Goal: Book appointment/travel/reservation

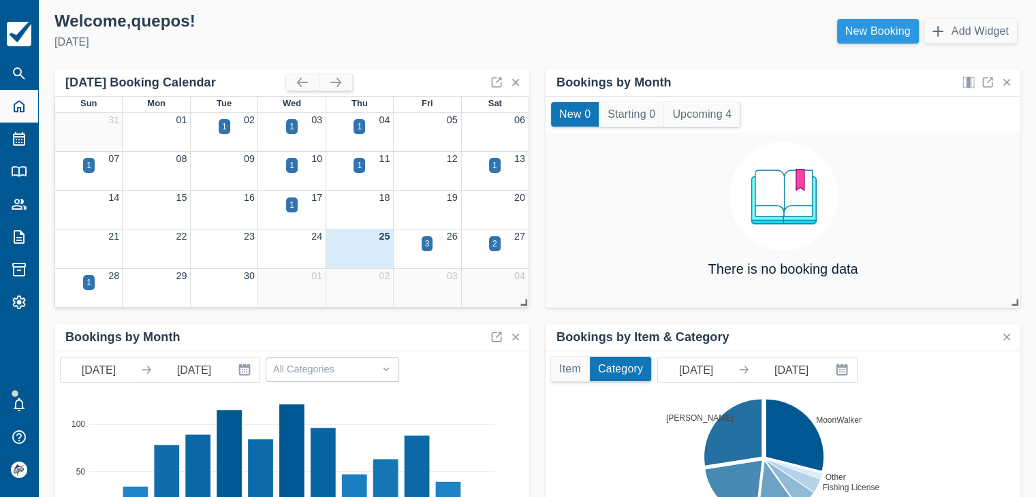
click at [864, 22] on link "New Booking" at bounding box center [878, 31] width 82 height 25
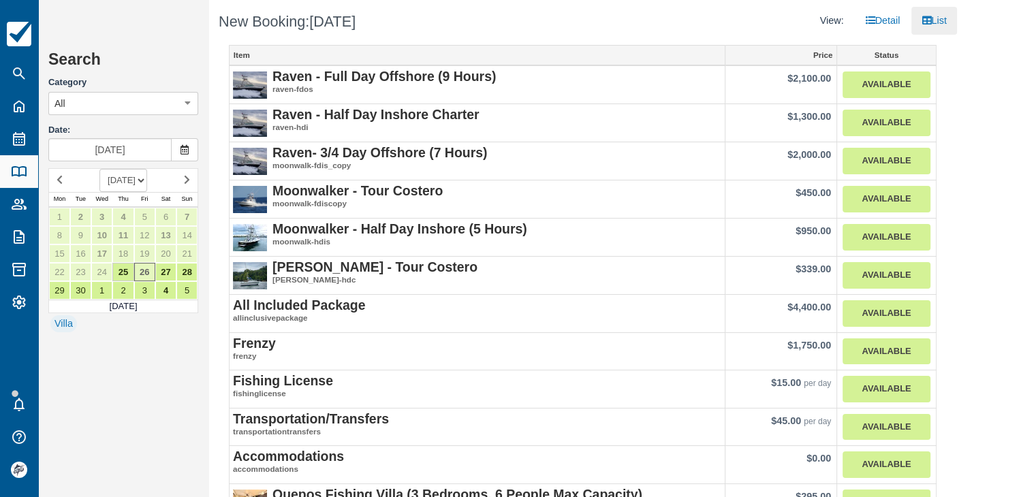
click at [136, 182] on select "SEPTEMBER 2025 OCTOBER 2025 NOVEMBER 2025 DECEMBER 2025 JANUARY 2026 FEBRUARY 2…" at bounding box center [123, 180] width 48 height 23
select select "20260301"
click at [99, 169] on select "SEPTEMBER 2025 OCTOBER 2025 NOVEMBER 2025 DECEMBER 2025 JANUARY 2026 FEBRUARY 2…" at bounding box center [123, 180] width 48 height 23
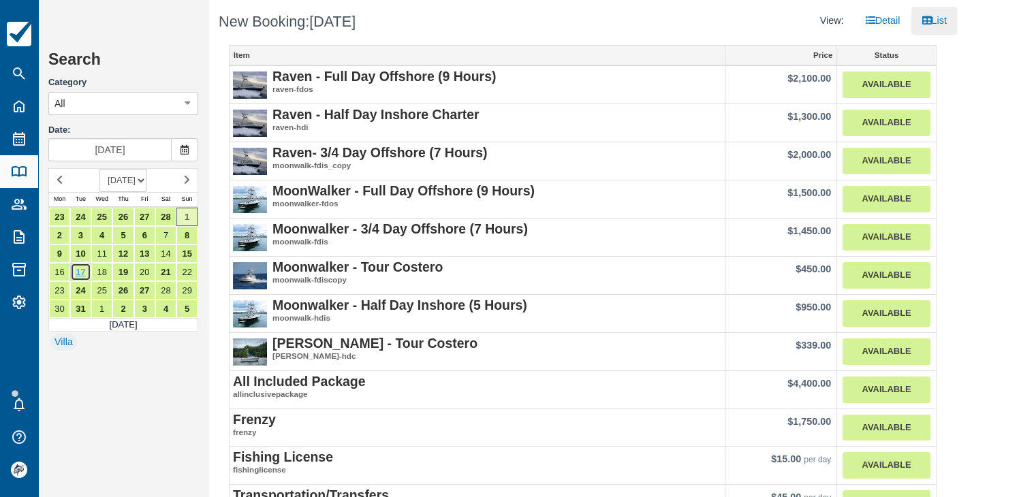
click at [84, 268] on link "17" at bounding box center [80, 272] width 21 height 18
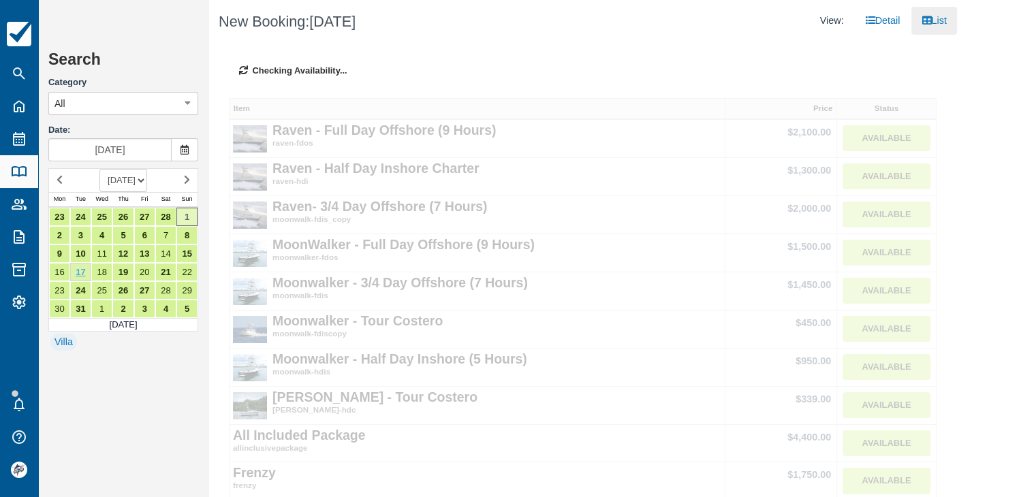
type input "Mar 17 2026"
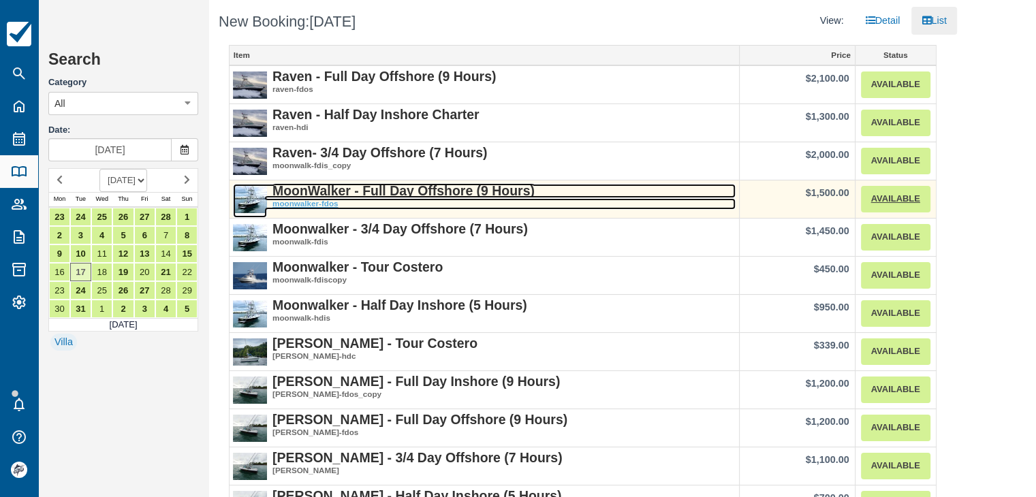
click at [467, 191] on strong "MoonWalker - Full Day Offshore (9 Hours)" at bounding box center [403, 190] width 262 height 15
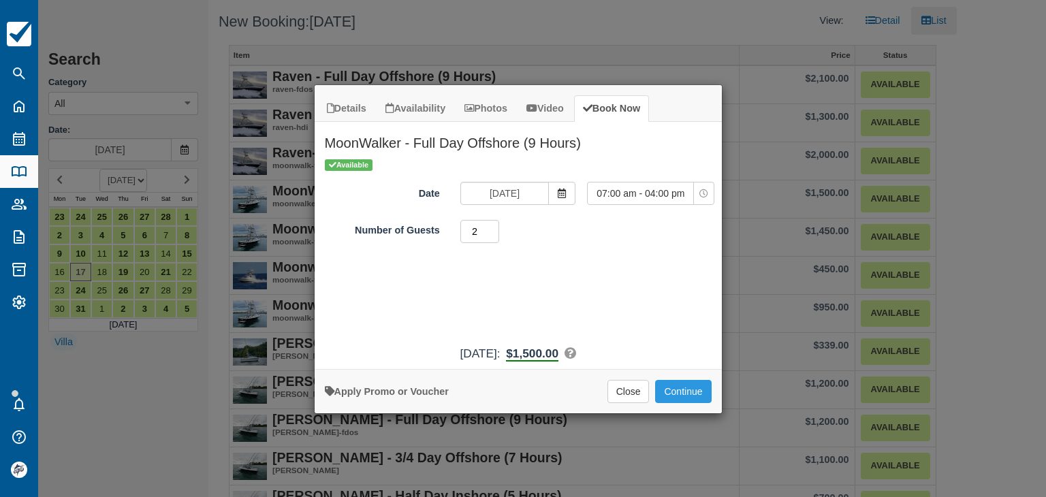
type input "2"
click at [493, 227] on input "2" at bounding box center [480, 231] width 40 height 23
click at [682, 393] on button "Continue" at bounding box center [683, 391] width 56 height 23
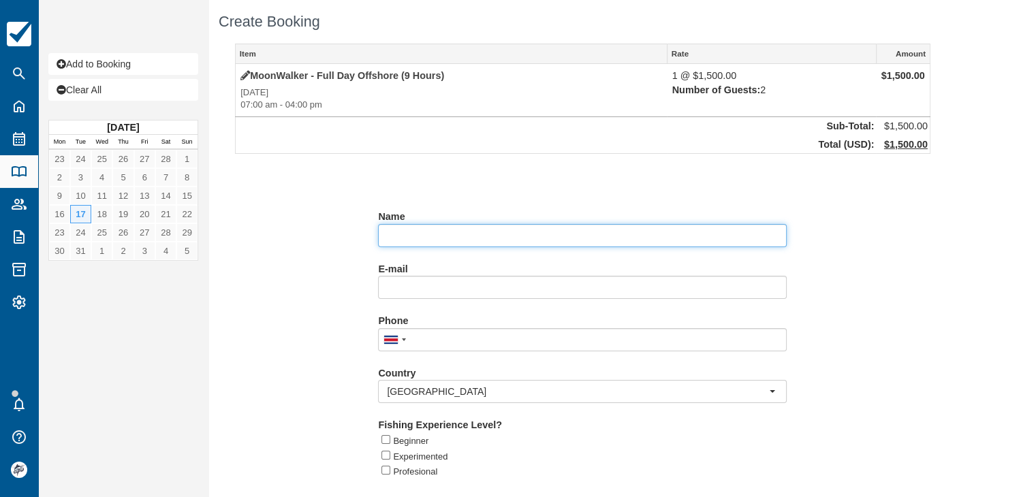
click at [432, 233] on input "Name" at bounding box center [582, 235] width 409 height 23
paste input "David Sills"
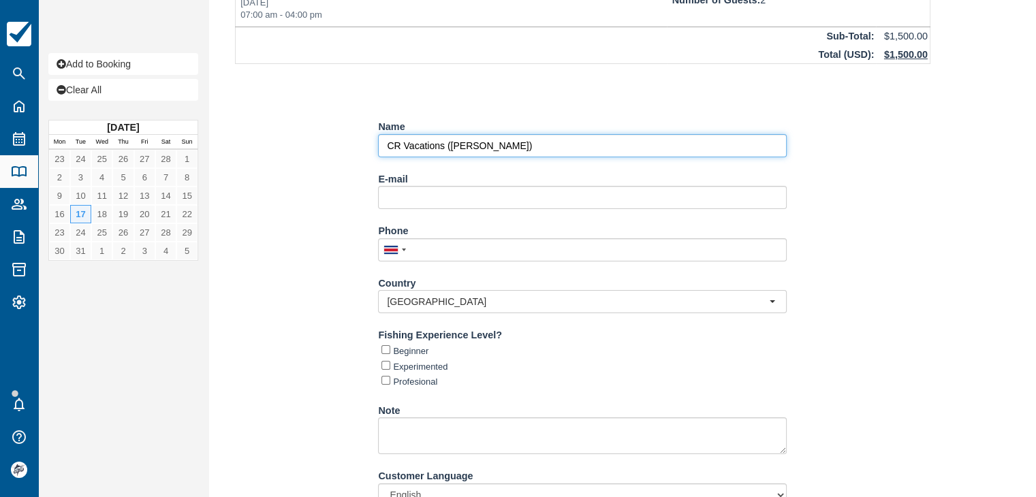
scroll to position [136, 0]
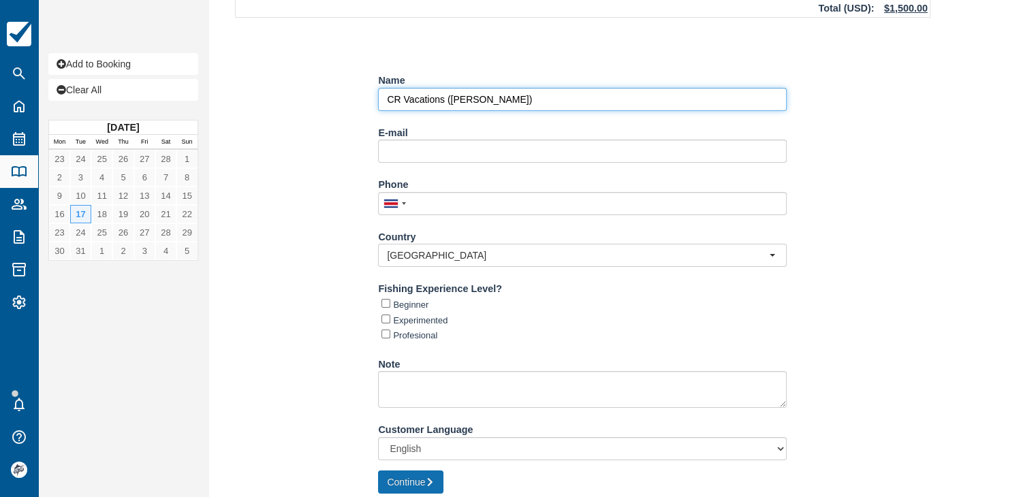
type input "CR Vacations ([PERSON_NAME])"
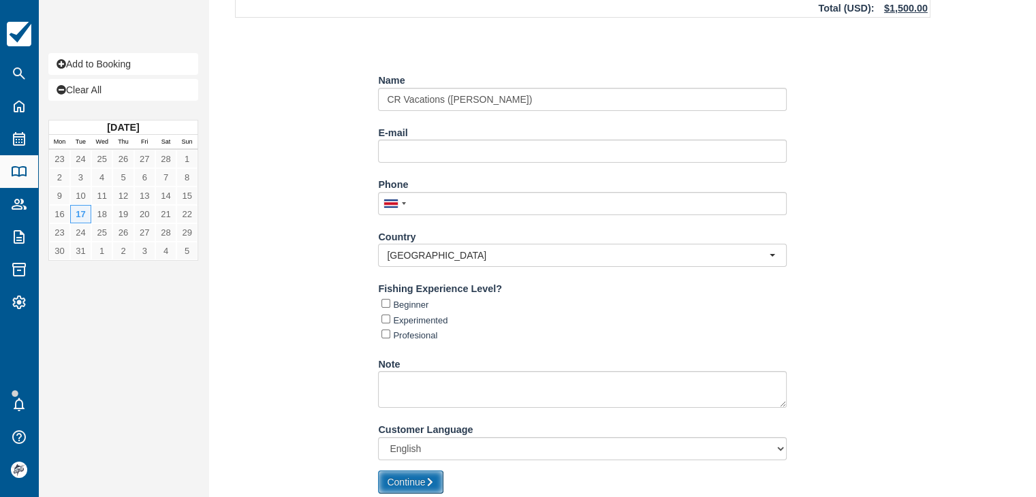
click at [423, 478] on button "Continue" at bounding box center [410, 482] width 65 height 23
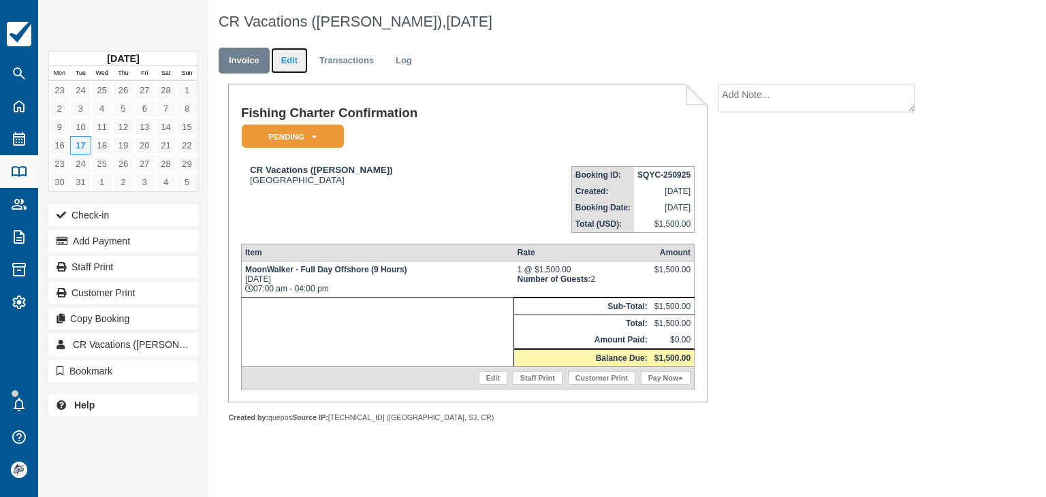
click at [290, 63] on link "Edit" at bounding box center [289, 61] width 37 height 27
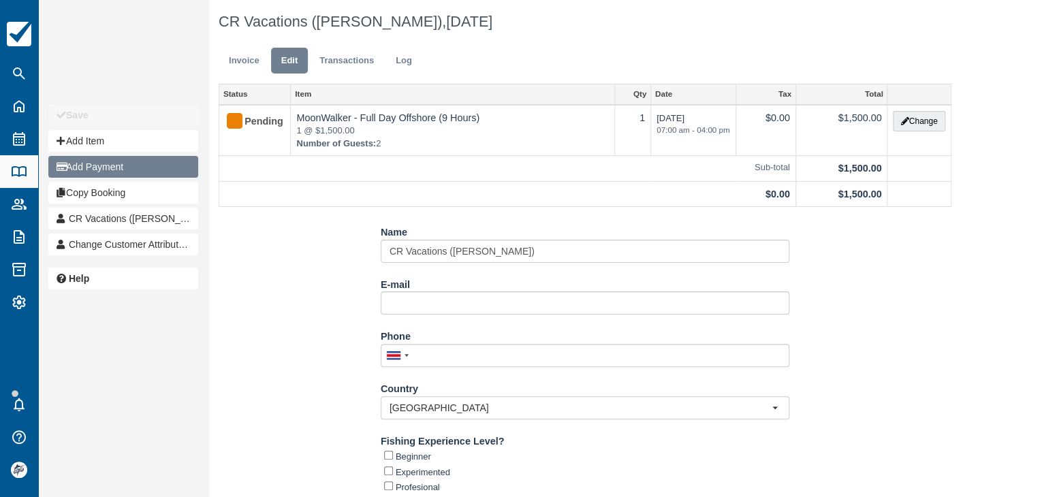
click at [107, 168] on button "Add Payment" at bounding box center [123, 167] width 150 height 22
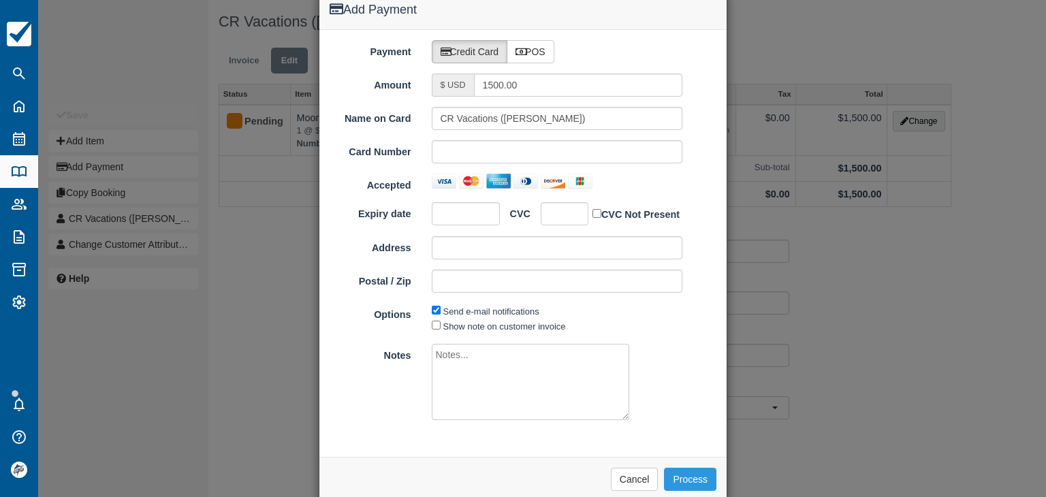
scroll to position [55, 0]
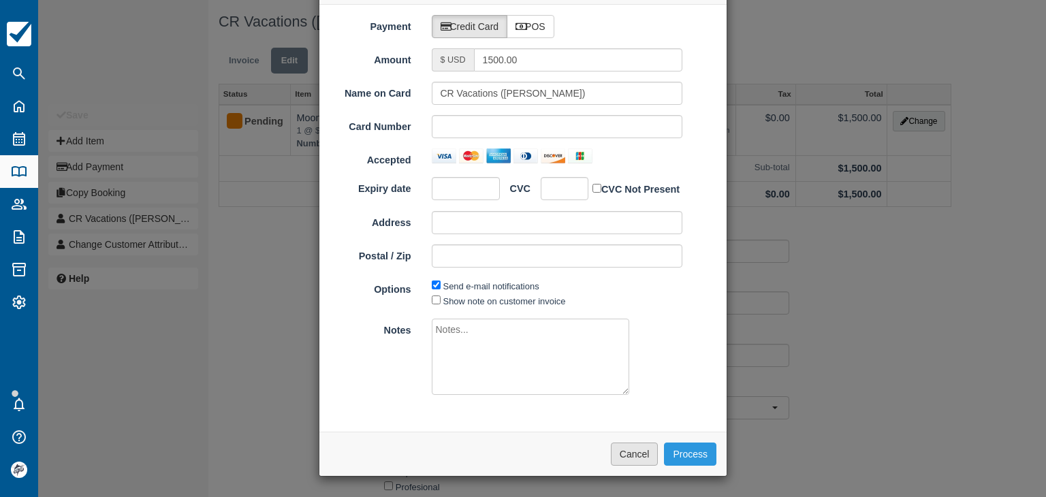
click at [644, 450] on button "Cancel" at bounding box center [635, 454] width 48 height 23
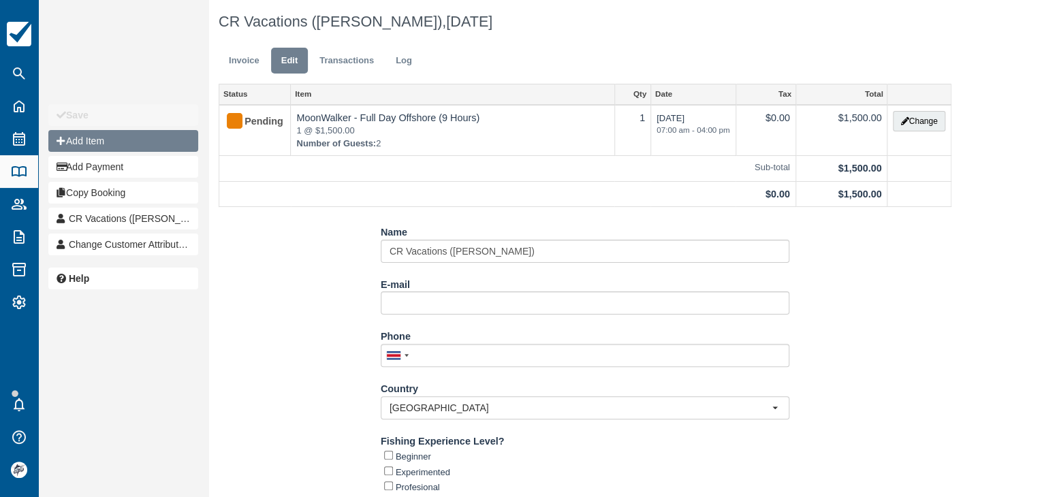
click at [82, 140] on button "Add Item" at bounding box center [123, 141] width 150 height 22
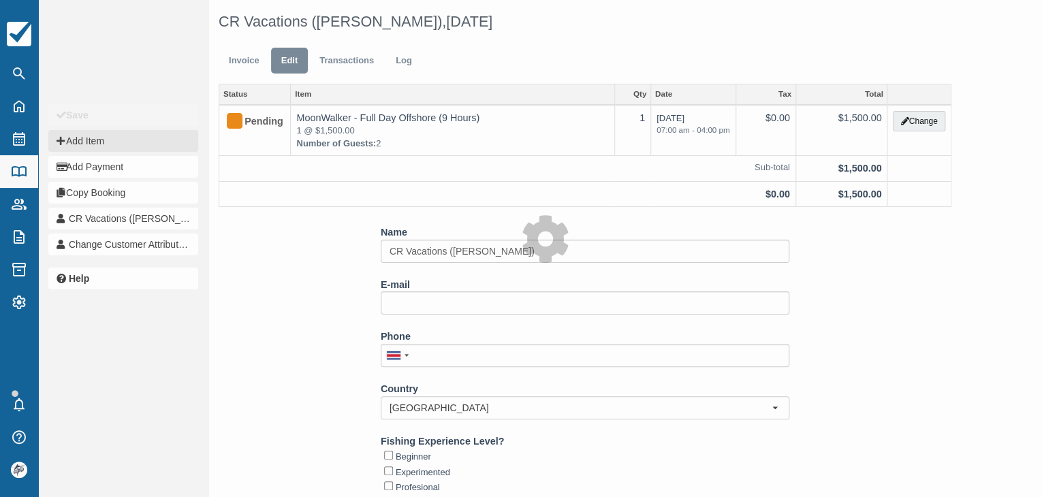
type input "0.00"
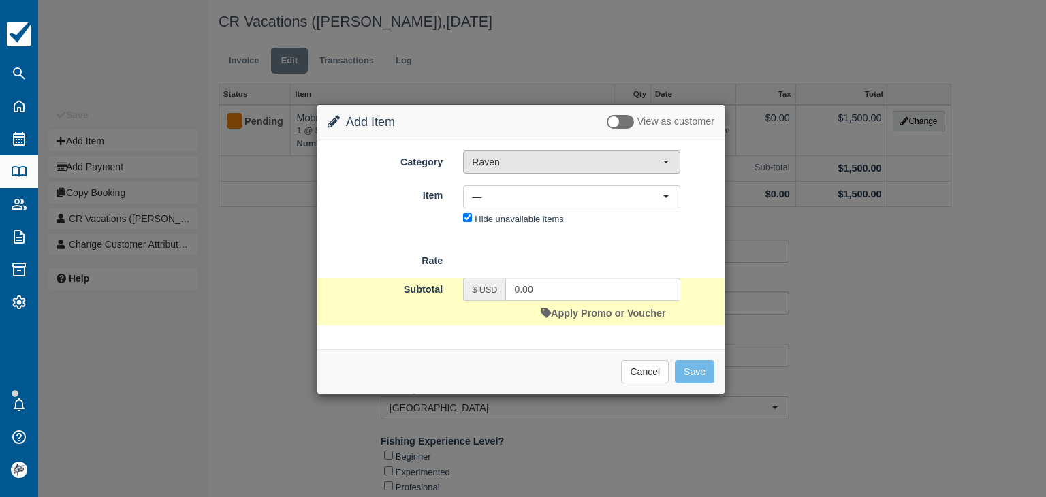
click at [494, 164] on span "Raven" at bounding box center [567, 162] width 191 height 14
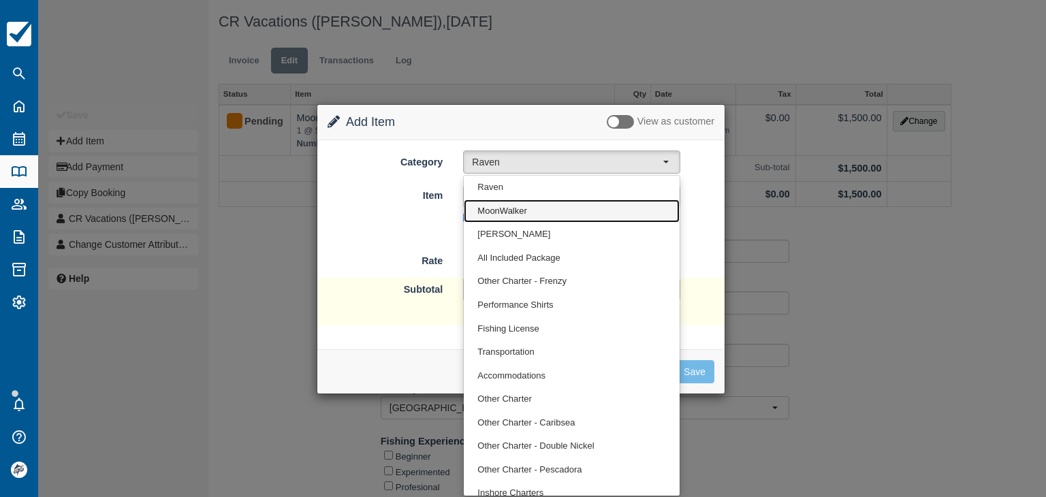
click at [515, 215] on span "MoonWalker" at bounding box center [501, 211] width 49 height 13
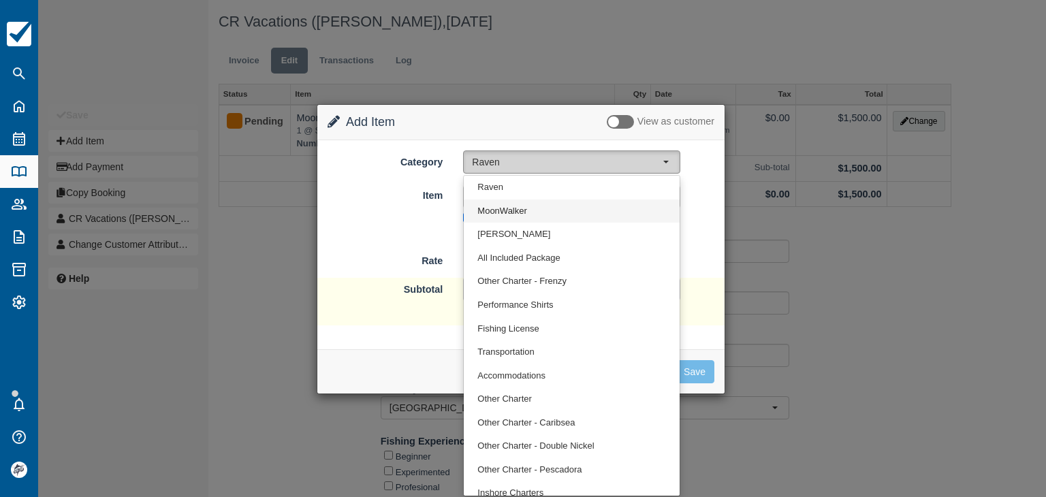
select select "2"
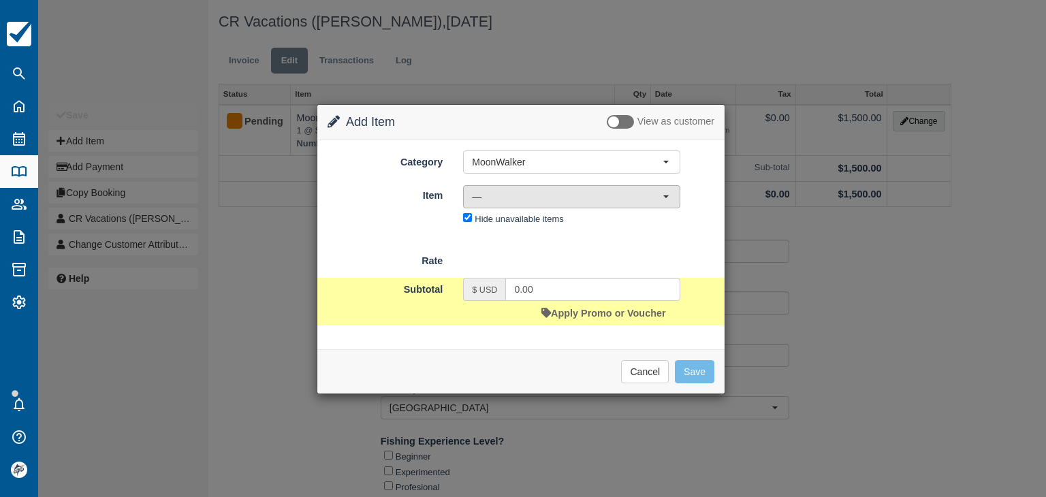
click at [524, 200] on span "—" at bounding box center [567, 197] width 191 height 14
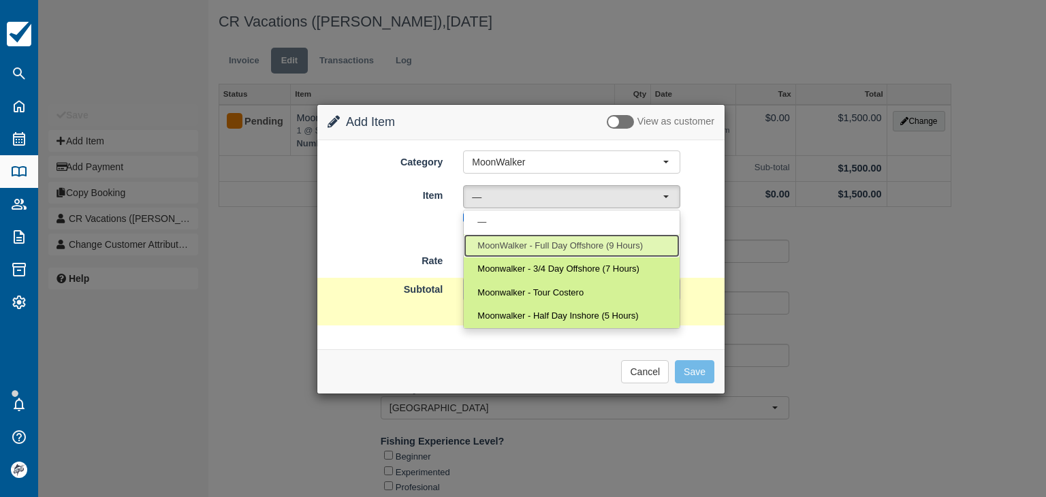
click at [538, 245] on span "MoonWalker - Full Day Offshore (9 Hours)" at bounding box center [559, 246] width 165 height 13
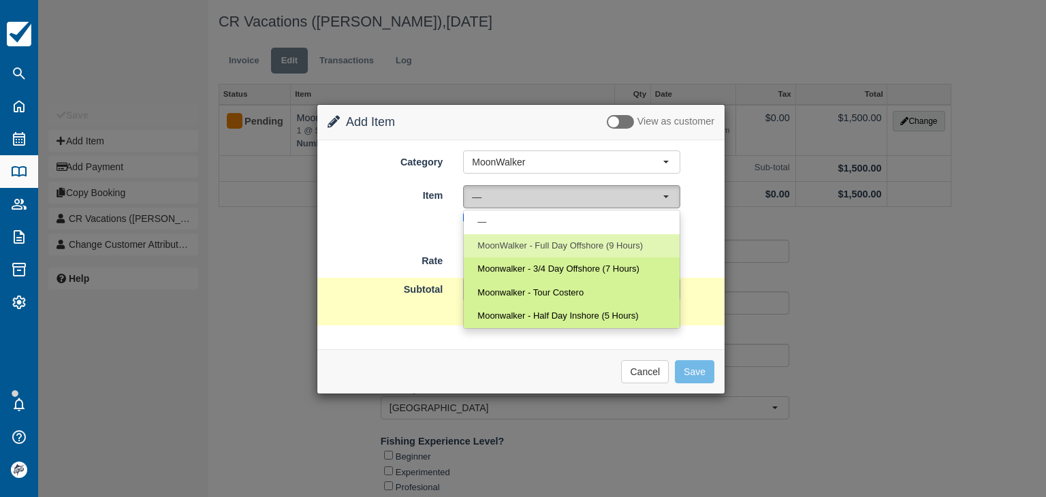
select select "3"
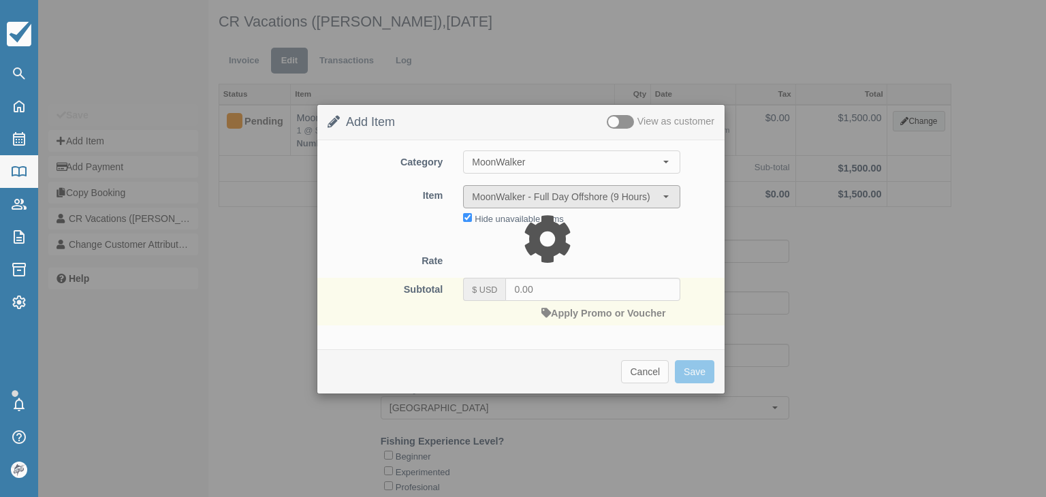
type input "1500.00"
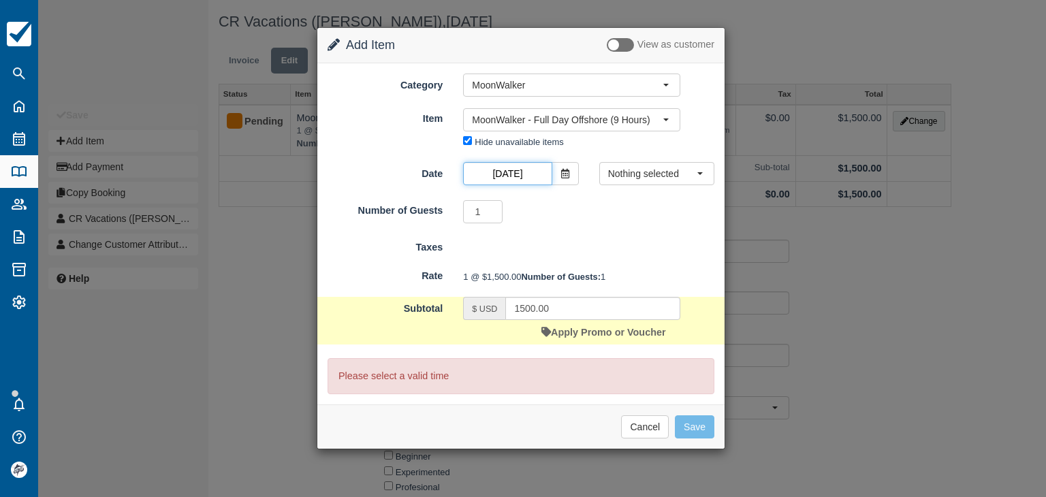
click at [533, 180] on input "Mar 17 2026" at bounding box center [507, 173] width 89 height 23
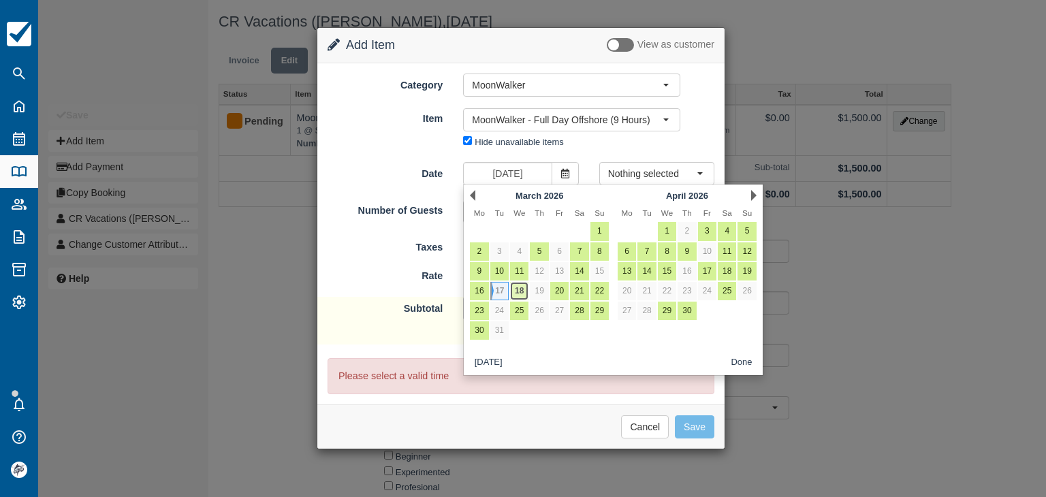
click at [522, 295] on link "18" at bounding box center [519, 291] width 18 height 18
type input "Mar 18 2026"
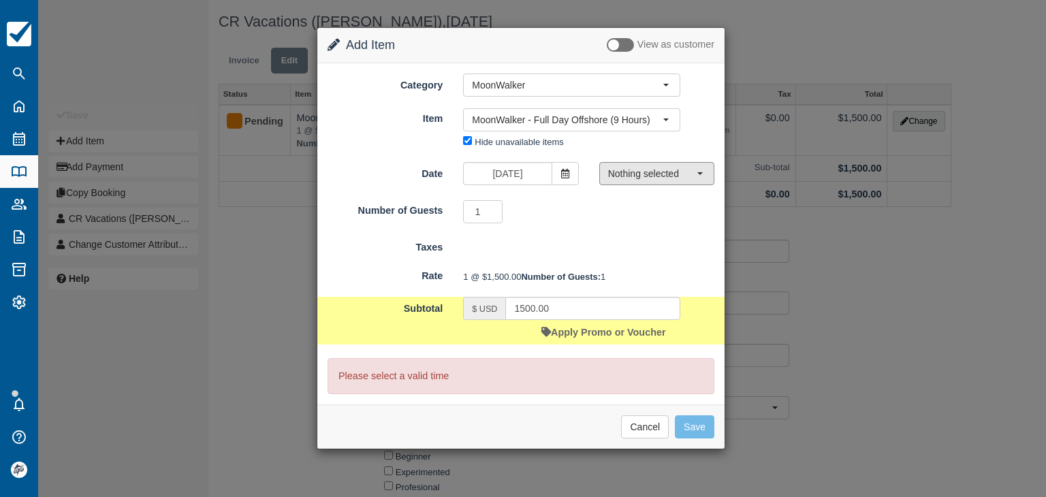
click at [645, 174] on span "Nothing selected" at bounding box center [652, 174] width 89 height 14
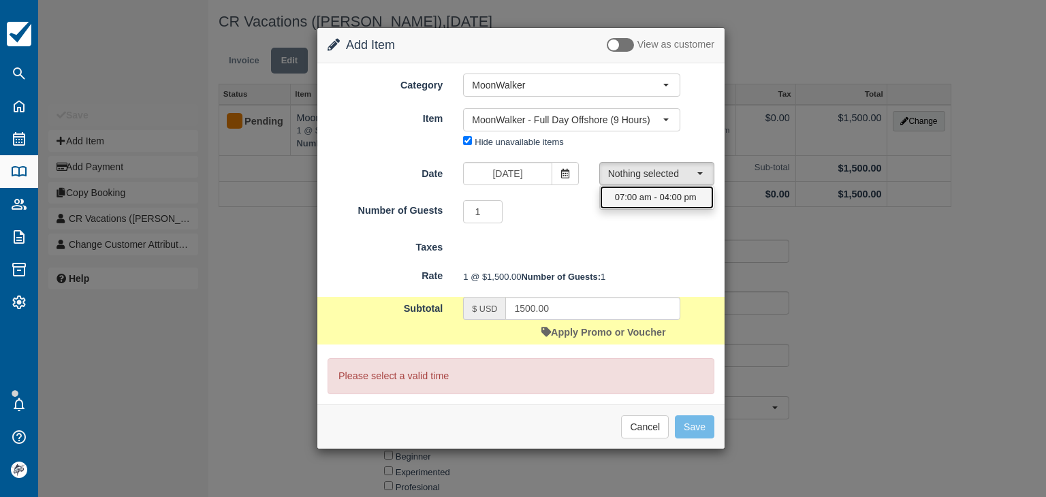
click at [646, 198] on span "07:00 am - 04:00 pm" at bounding box center [656, 197] width 82 height 13
select select "0"
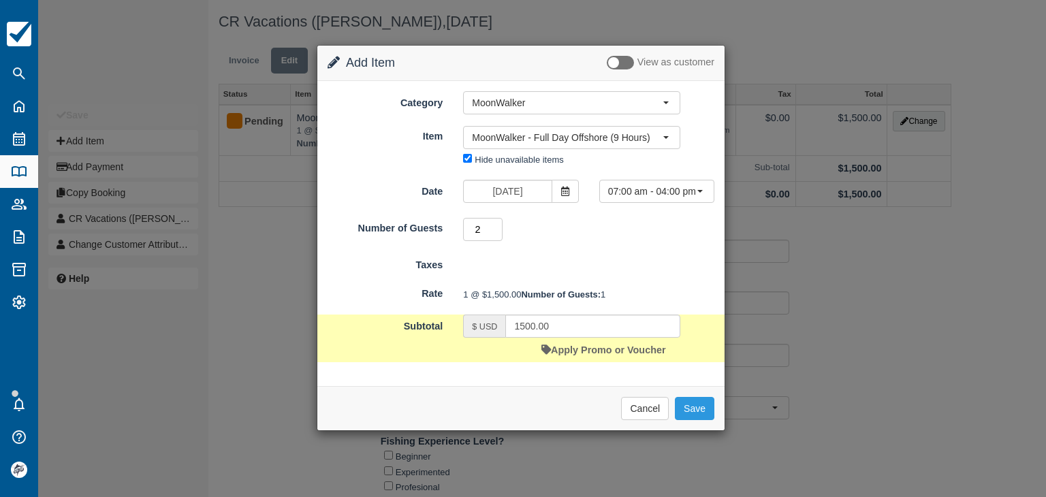
type input "2"
click at [499, 225] on input "2" at bounding box center [483, 229] width 40 height 23
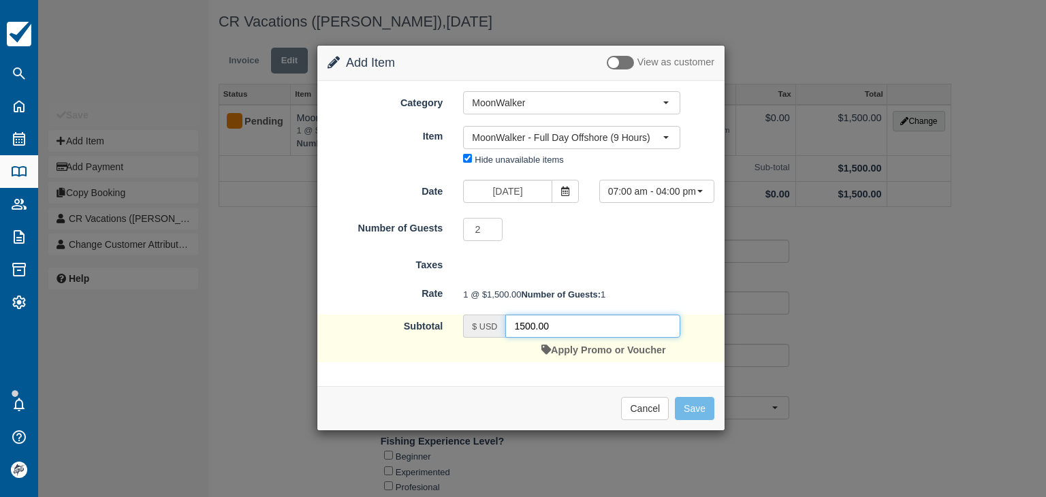
click at [582, 338] on input "1500.00" at bounding box center [592, 326] width 175 height 23
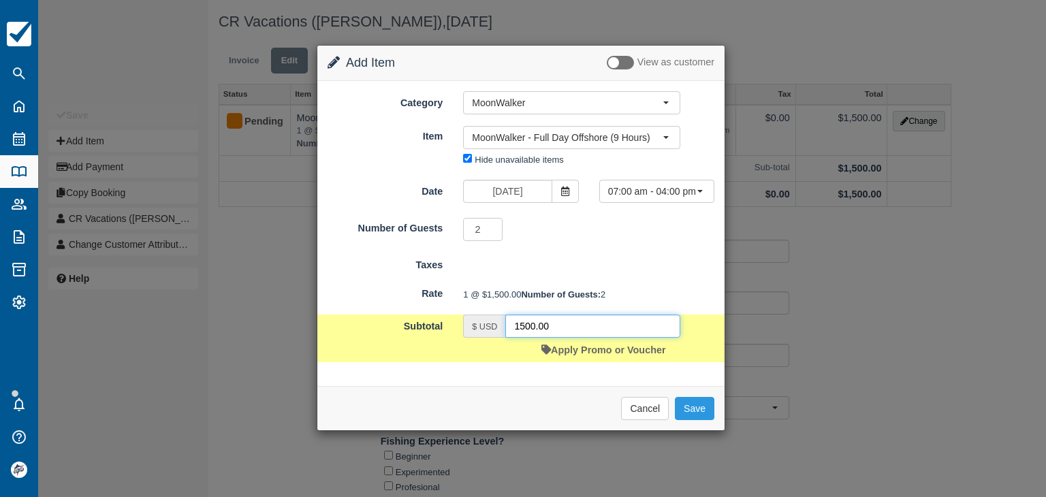
click at [582, 338] on input "1500.00" at bounding box center [592, 326] width 175 height 23
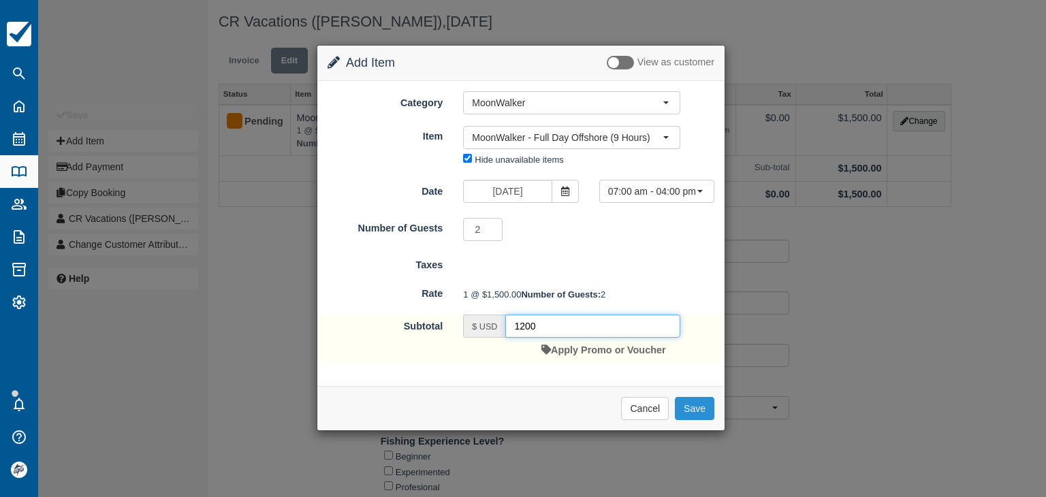
type input "1200"
click at [700, 420] on button "Save" at bounding box center [695, 408] width 40 height 23
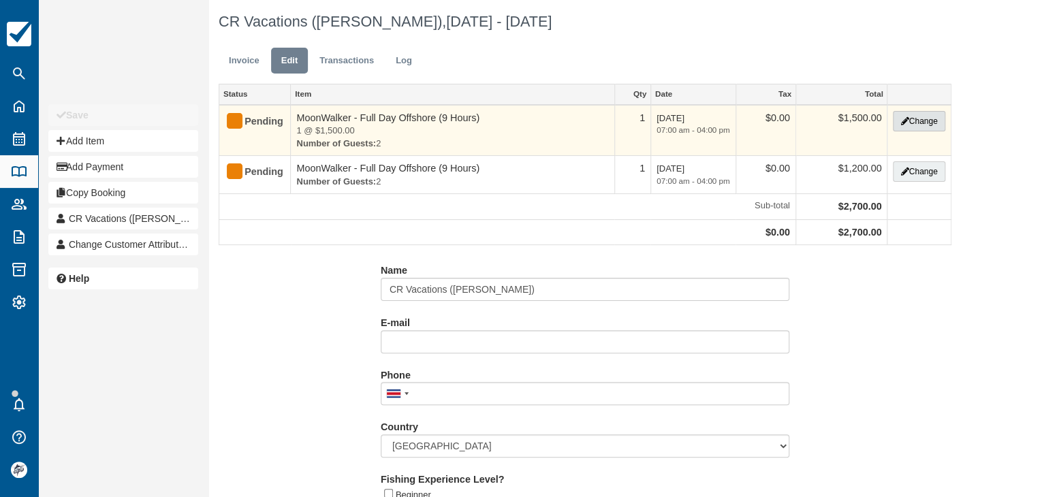
click at [913, 119] on button "Change" at bounding box center [919, 121] width 52 height 20
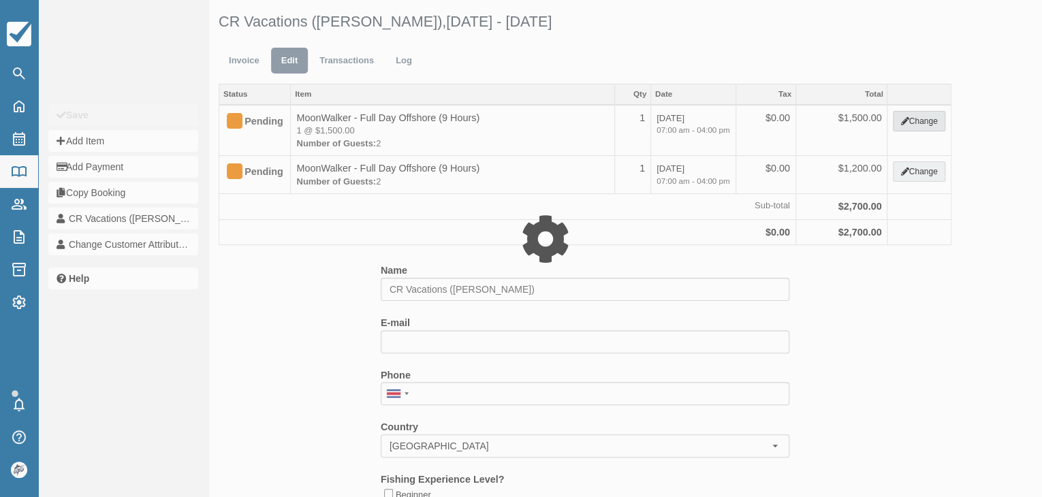
type input "1500.00"
select select "2"
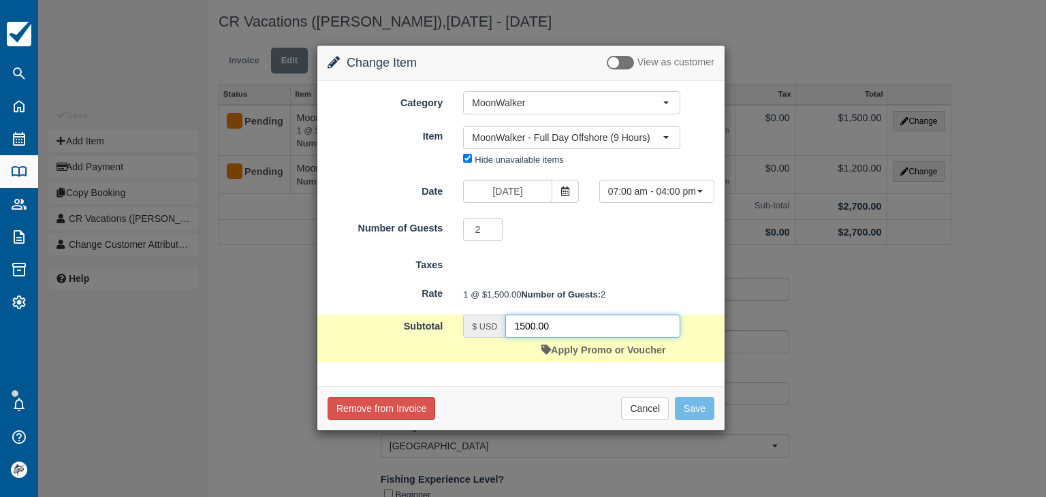
click at [566, 338] on input "1500.00" at bounding box center [592, 326] width 175 height 23
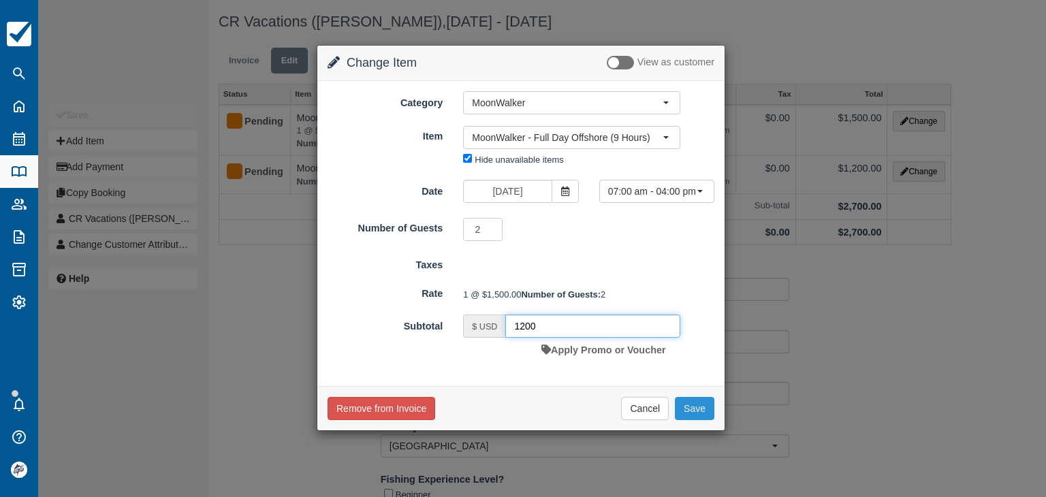
type input "1200"
click at [689, 420] on button "Save" at bounding box center [695, 408] width 40 height 23
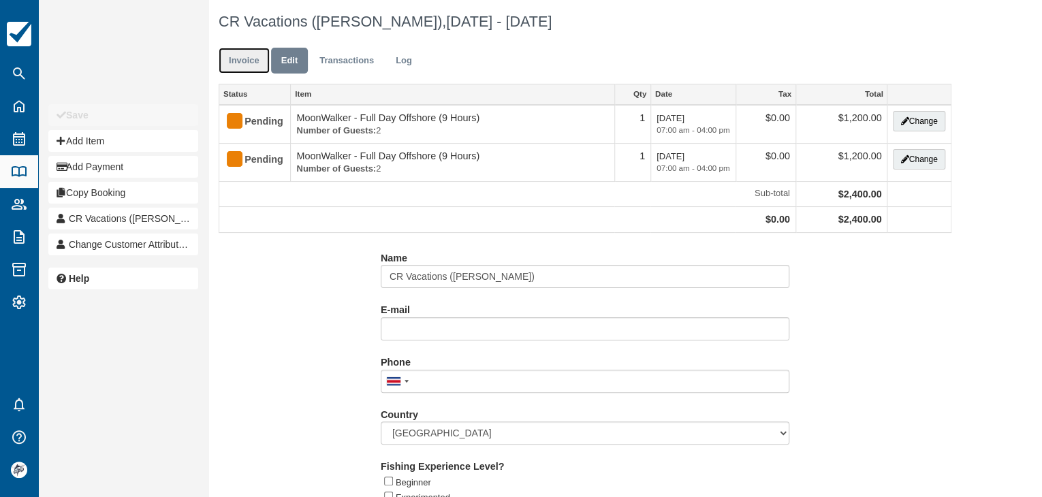
click at [251, 55] on link "Invoice" at bounding box center [244, 61] width 51 height 27
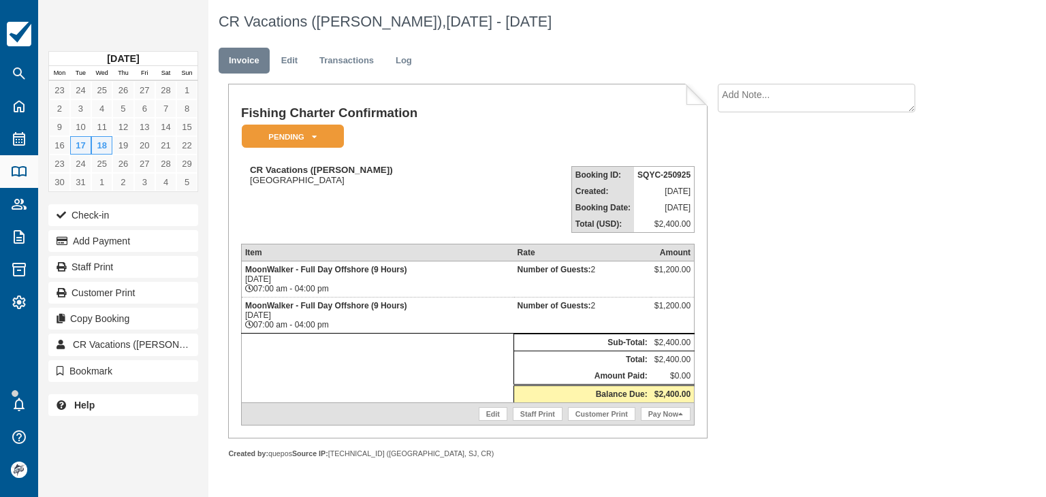
click at [644, 173] on strong "SQYC-250925" at bounding box center [663, 175] width 53 height 10
copy tbody "SQYC-250925"
